Goal: Communication & Community: Answer question/provide support

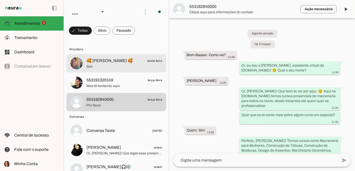
scroll to position [1452, 0]
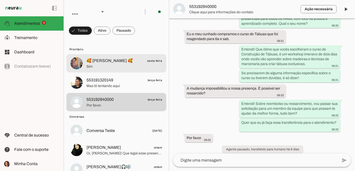
click at [116, 61] on span "🥰 [PERSON_NAME] 🥰" at bounding box center [110, 61] width 46 height 6
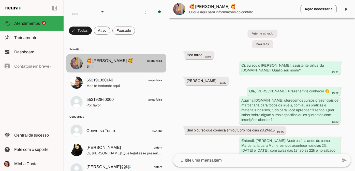
scroll to position [303, 0]
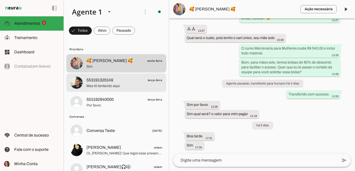
click at [112, 79] on span "553191320149" at bounding box center [100, 80] width 27 height 6
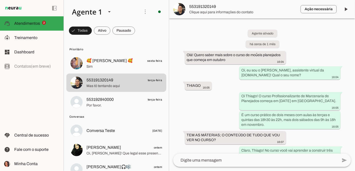
scroll to position [492, 0]
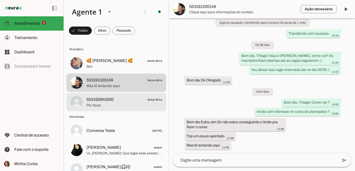
click at [119, 101] on span "553192840000 terça-feira" at bounding box center [125, 99] width 76 height 6
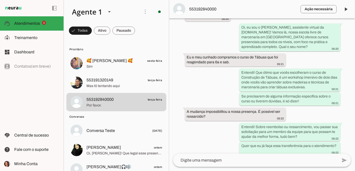
scroll to position [1443, 0]
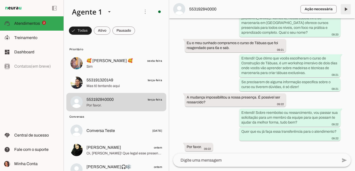
click at [348, 6] on span at bounding box center [346, 9] width 12 height 12
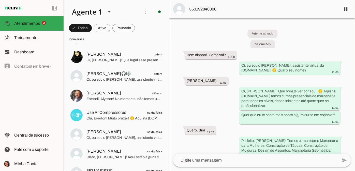
scroll to position [0, 0]
